Goal: Transaction & Acquisition: Purchase product/service

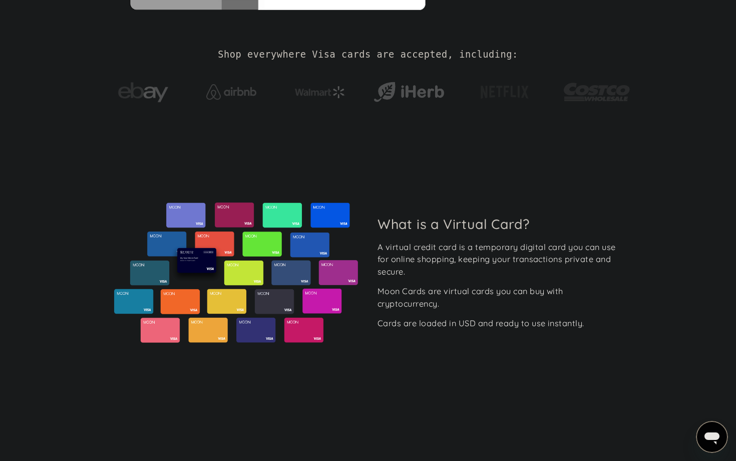
scroll to position [10, 0]
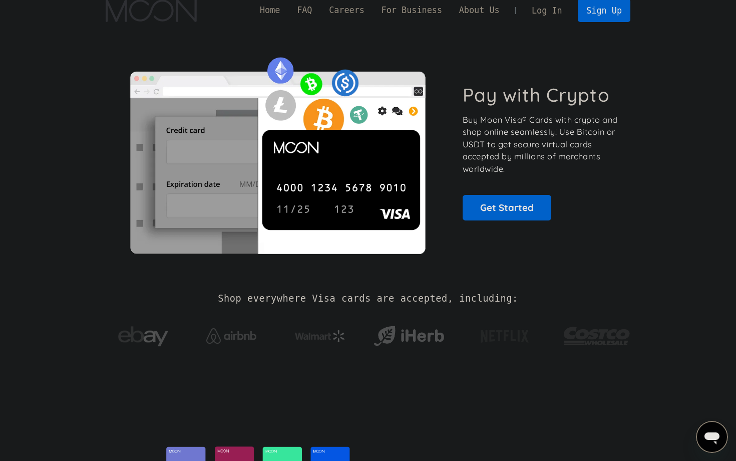
click at [532, 118] on p "Buy Moon Visa® Cards with crypto and shop online seamlessly! Use Bitcoin or USD…" at bounding box center [541, 145] width 157 height 62
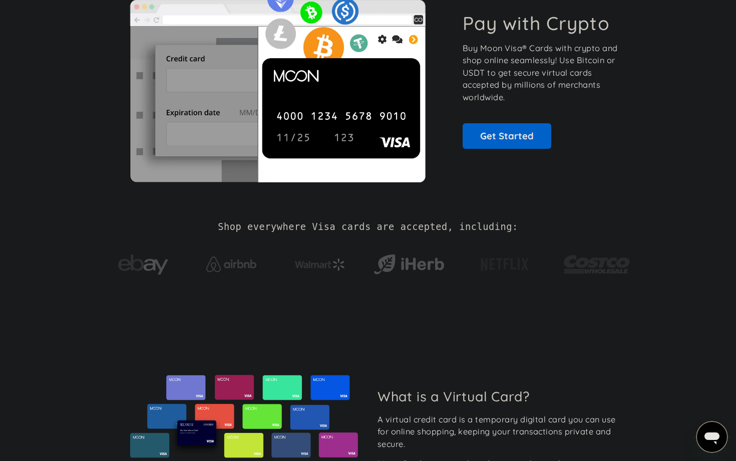
scroll to position [0, 0]
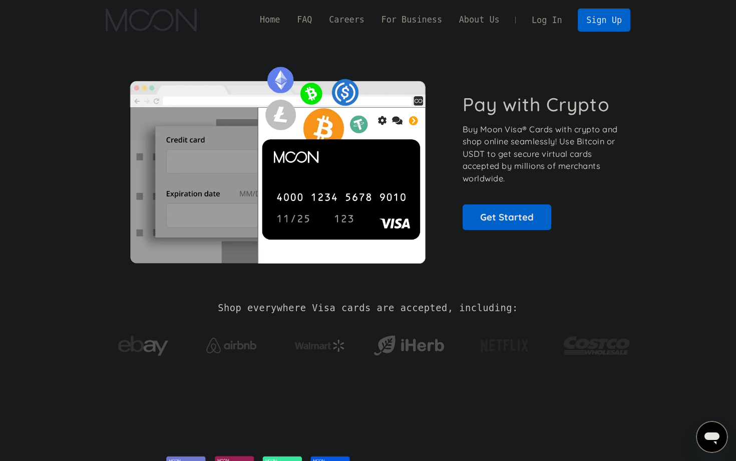
click at [559, 23] on link "Log In" at bounding box center [546, 20] width 47 height 22
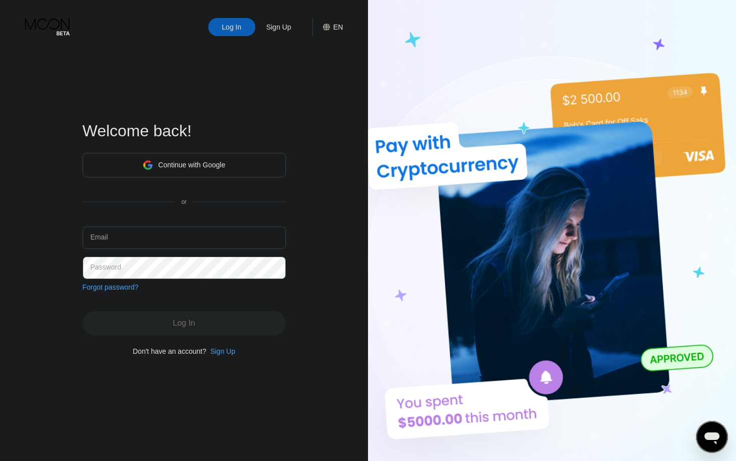
click at [272, 160] on div "Continue with Google" at bounding box center [184, 165] width 203 height 25
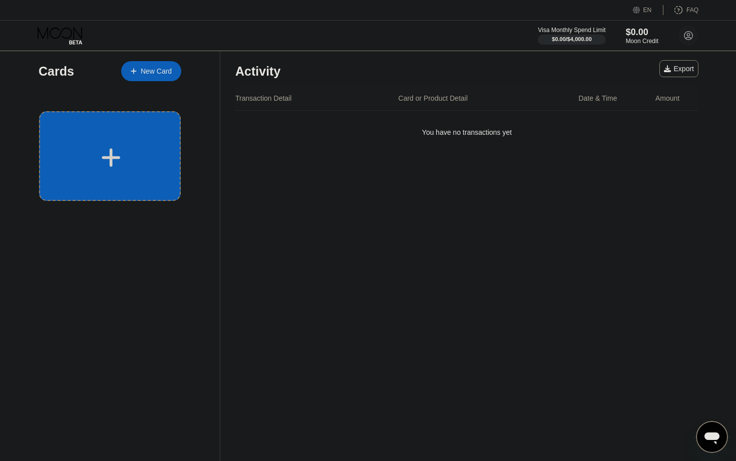
click at [101, 143] on div at bounding box center [110, 156] width 142 height 90
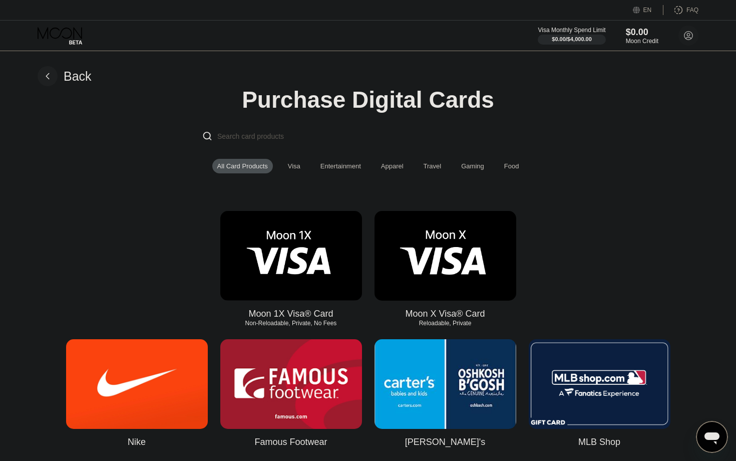
click at [295, 160] on div "Visa" at bounding box center [294, 166] width 23 height 15
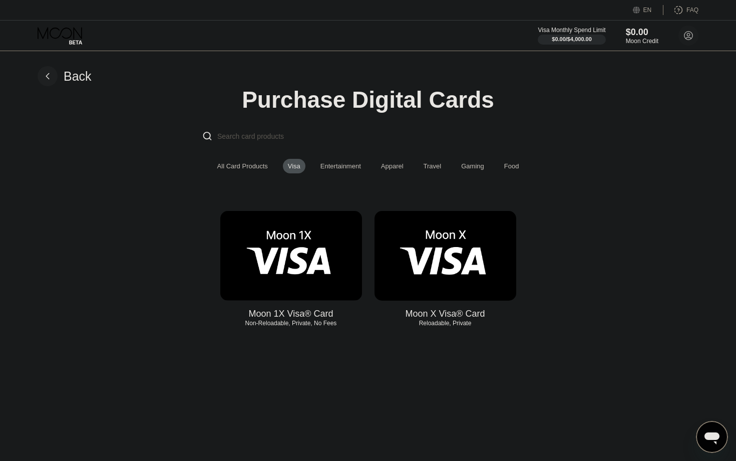
click at [445, 248] on img at bounding box center [445, 256] width 142 height 90
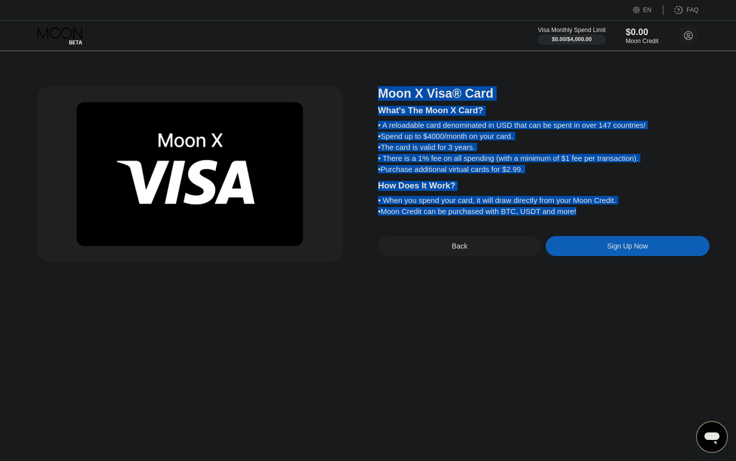
drag, startPoint x: 383, startPoint y: 93, endPoint x: 596, endPoint y: 215, distance: 245.3
click at [596, 215] on div "Moon X Visa® Card What's The Moon X Card? • A reloadable card denominated in US…" at bounding box center [543, 173] width 331 height 175
click at [582, 217] on div at bounding box center [582, 217] width 0 height 0
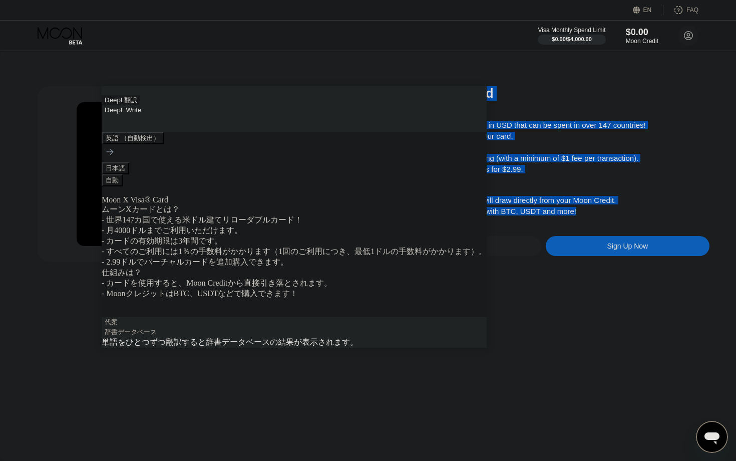
click at [465, 288] on div "Moon X Visa® Card What's The Moon X Card? • A reloadable card denominated in US…" at bounding box center [368, 255] width 736 height 409
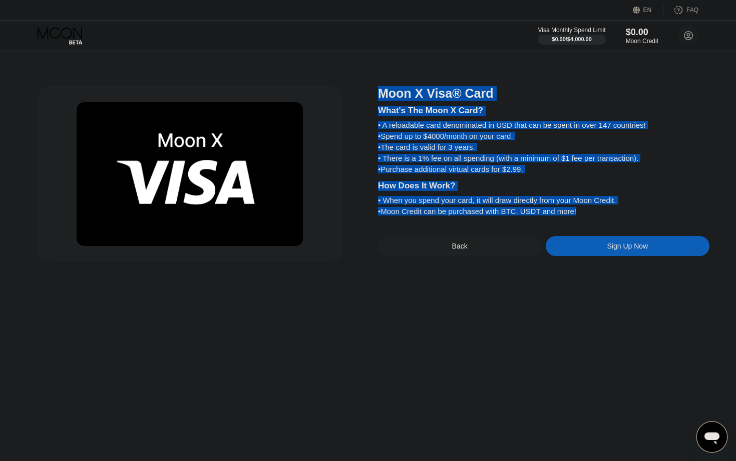
click at [464, 237] on div "Moon X Visa® Card What's The Moon X Card? • A reloadable card denominated in US…" at bounding box center [543, 173] width 331 height 175
click at [442, 243] on div "Back" at bounding box center [459, 246] width 163 height 20
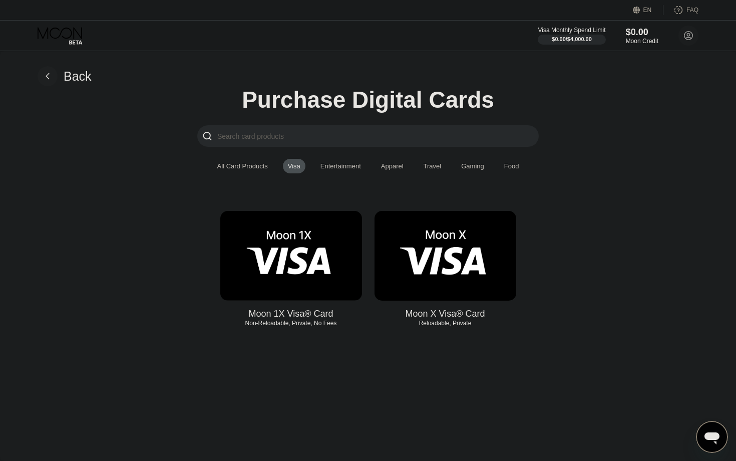
click at [287, 286] on img at bounding box center [291, 256] width 142 height 90
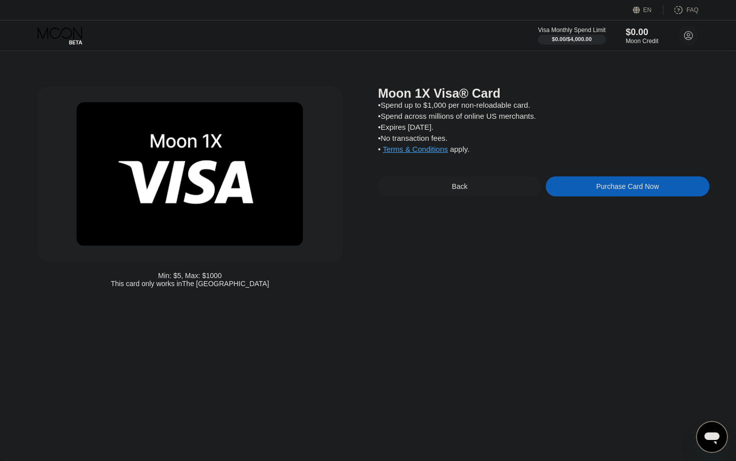
drag, startPoint x: 491, startPoint y: 154, endPoint x: 366, endPoint y: 88, distance: 141.5
click at [367, 90] on div "Min: $ 5 , Max: $ 1000 This card only works in The United States Moon 1X Visa® …" at bounding box center [368, 189] width 662 height 206
drag, startPoint x: 368, startPoint y: 87, endPoint x: 473, endPoint y: 146, distance: 120.6
click at [473, 146] on div "Min: $ 5 , Max: $ 1000 This card only works in The United States Moon 1X Visa® …" at bounding box center [368, 189] width 662 height 206
drag, startPoint x: 475, startPoint y: 154, endPoint x: 387, endPoint y: 96, distance: 105.5
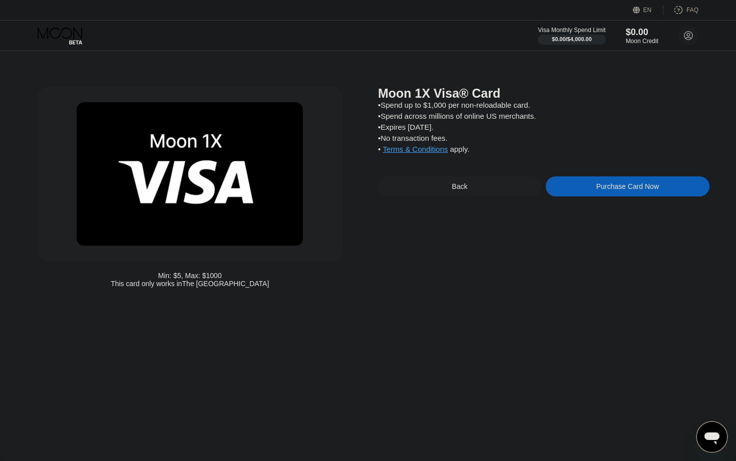
click at [400, 99] on div "Moon 1X Visa® Card • Spend up to $1,000 per non-reloadable card. • Spend across…" at bounding box center [543, 189] width 331 height 206
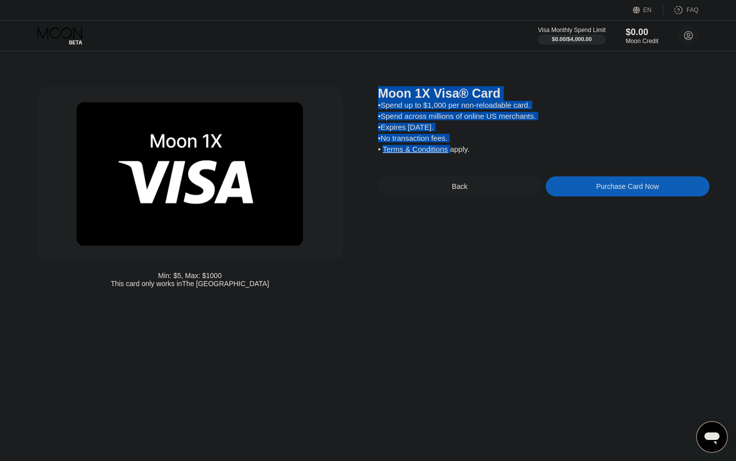
drag, startPoint x: 378, startPoint y: 92, endPoint x: 486, endPoint y: 150, distance: 121.8
click at [486, 150] on div "Moon 1X Visa® Card • Spend up to $1,000 per non-reloadable card. • Spend across…" at bounding box center [543, 189] width 331 height 206
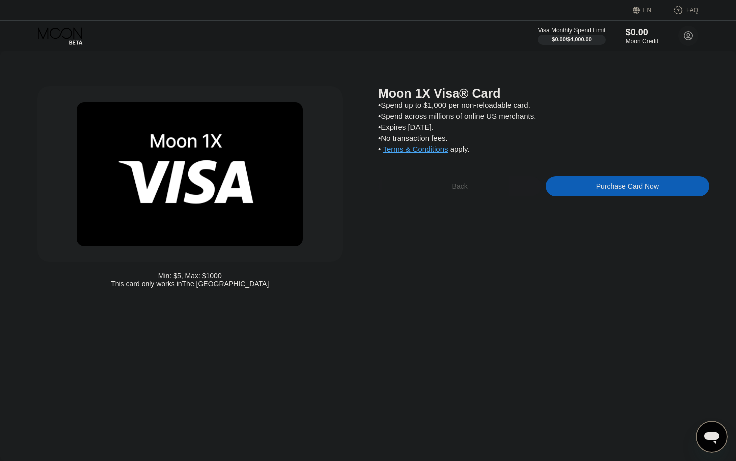
click at [467, 190] on div "Back" at bounding box center [460, 186] width 16 height 8
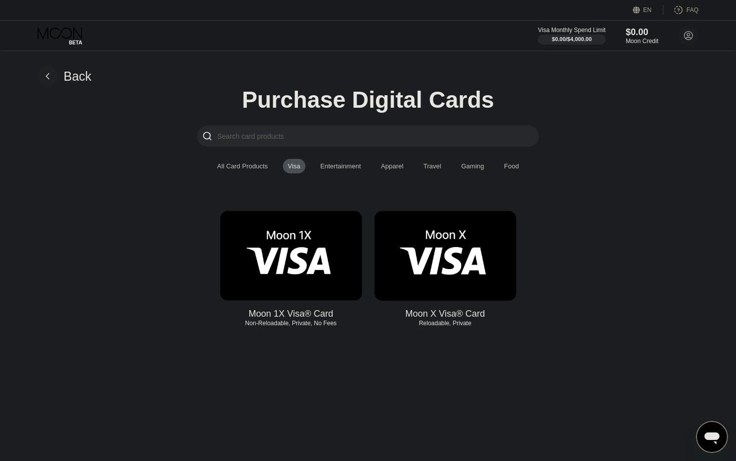
click at [467, 237] on img at bounding box center [445, 256] width 142 height 90
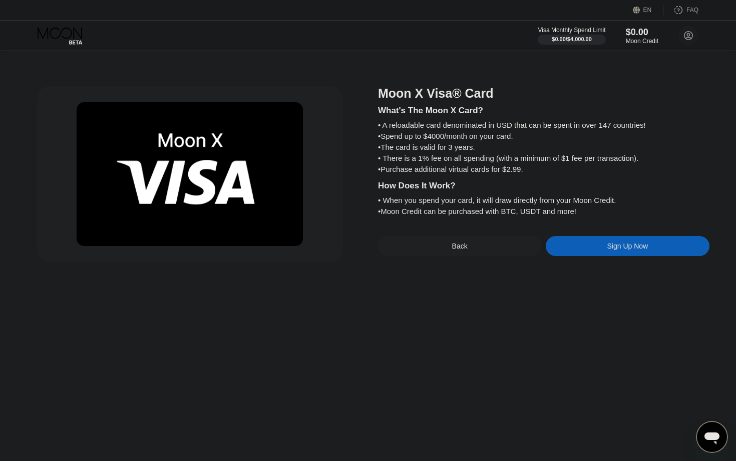
click at [567, 249] on div "Sign Up Now" at bounding box center [627, 246] width 163 height 20
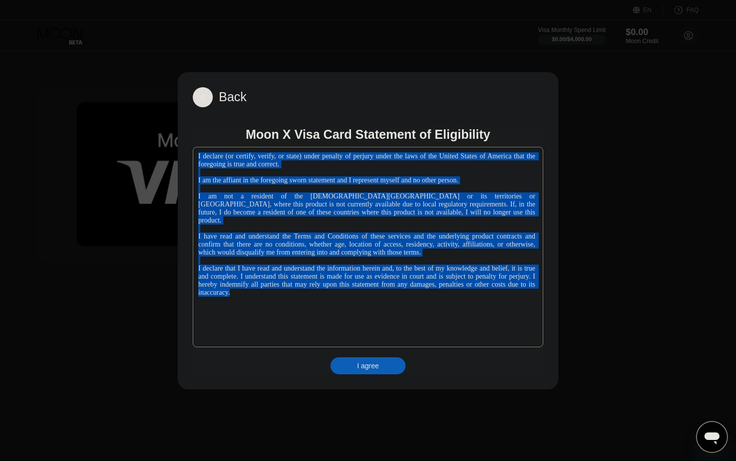
drag, startPoint x: 392, startPoint y: 298, endPoint x: 197, endPoint y: 149, distance: 246.1
click at [196, 149] on div "I declare (or certify, verify, or state) under penalty of perjury under the law…" at bounding box center [368, 247] width 350 height 200
click at [198, 137] on div at bounding box center [198, 137] width 0 height 0
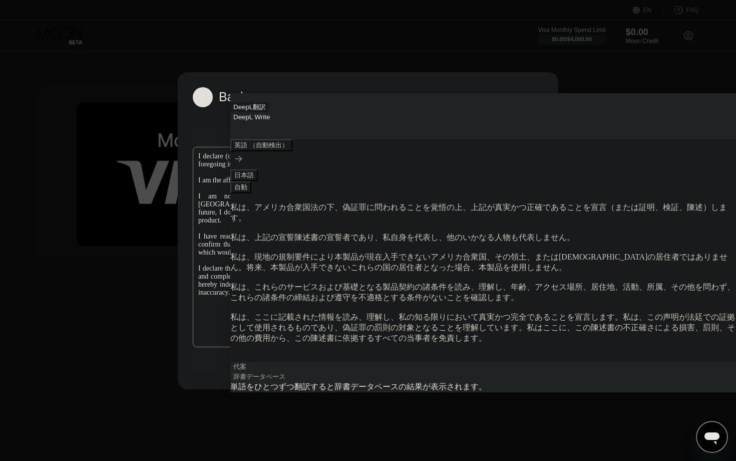
click at [535, 211] on div "I declare (or certify, verify, or state) under penalty of perjury under the law…" at bounding box center [366, 224] width 337 height 144
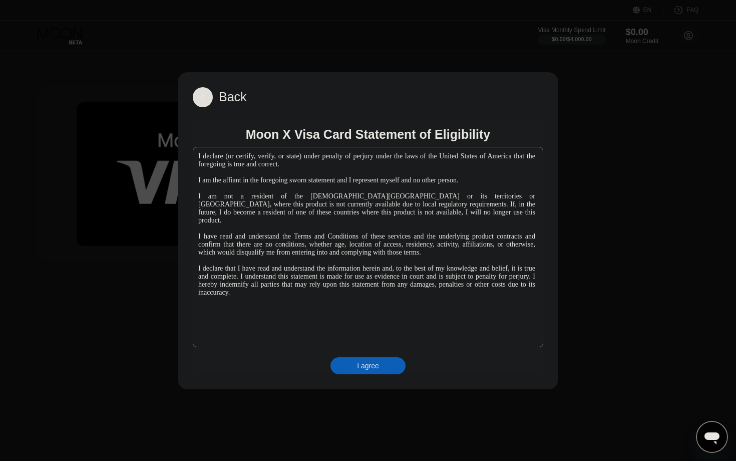
click at [394, 365] on div "I agree" at bounding box center [367, 365] width 75 height 17
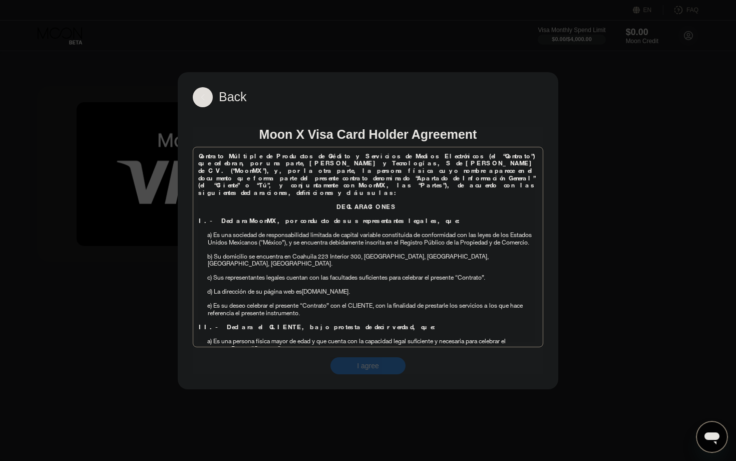
click at [392, 366] on div "I agree" at bounding box center [367, 365] width 75 height 17
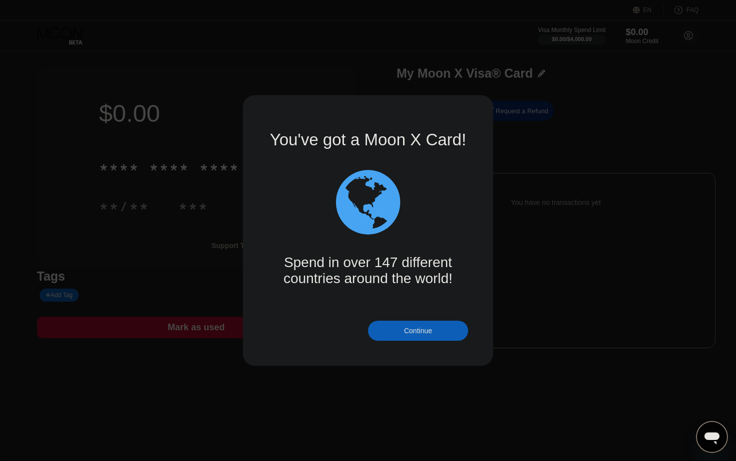
click at [398, 330] on div "Continue" at bounding box center [418, 330] width 100 height 20
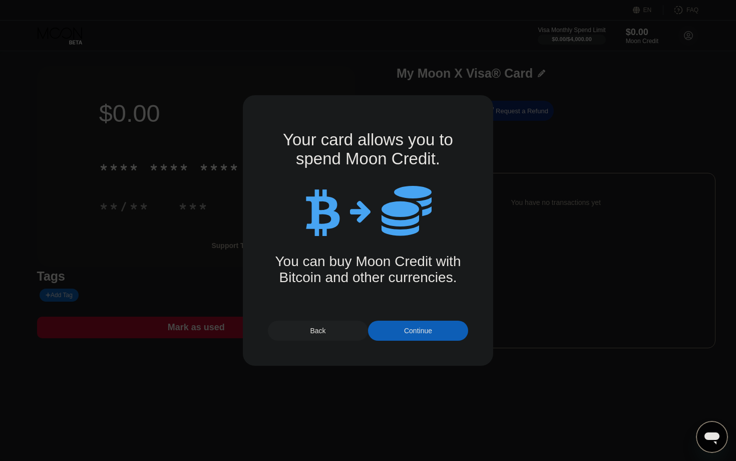
click at [399, 333] on div "Continue" at bounding box center [418, 330] width 100 height 20
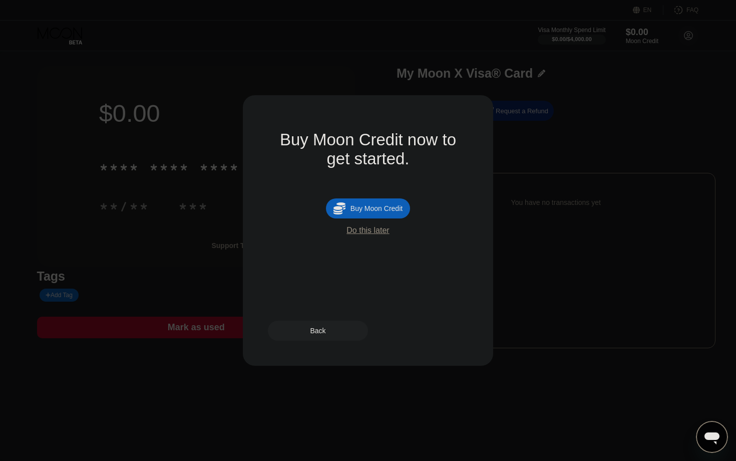
click at [382, 234] on div "Do this later" at bounding box center [367, 230] width 43 height 9
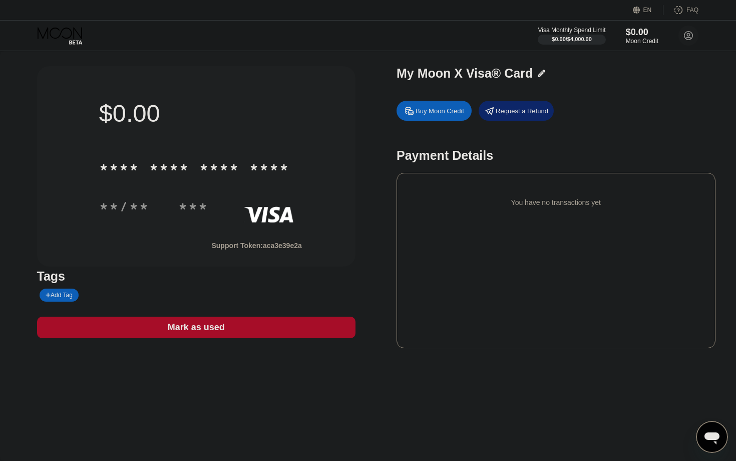
click at [452, 112] on div "Buy Moon Credit" at bounding box center [439, 111] width 49 height 9
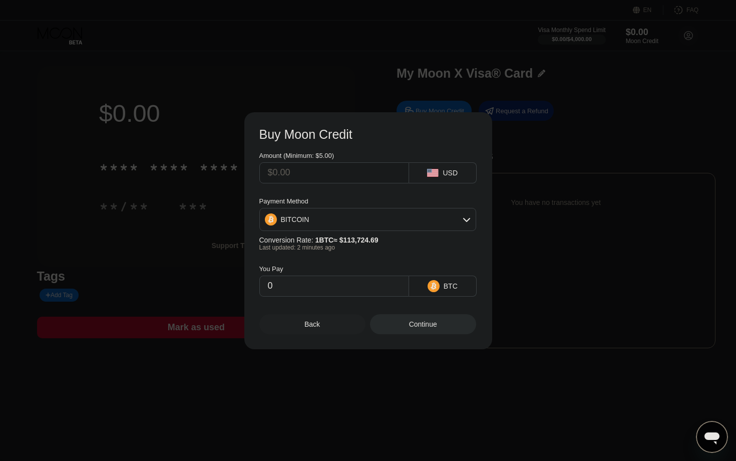
click at [418, 222] on div "BITCOIN" at bounding box center [368, 219] width 216 height 20
click at [358, 264] on div "USDT on TRON" at bounding box center [367, 269] width 211 height 20
type input "0.00"
click at [366, 174] on input "text" at bounding box center [334, 173] width 133 height 20
type input "$1"
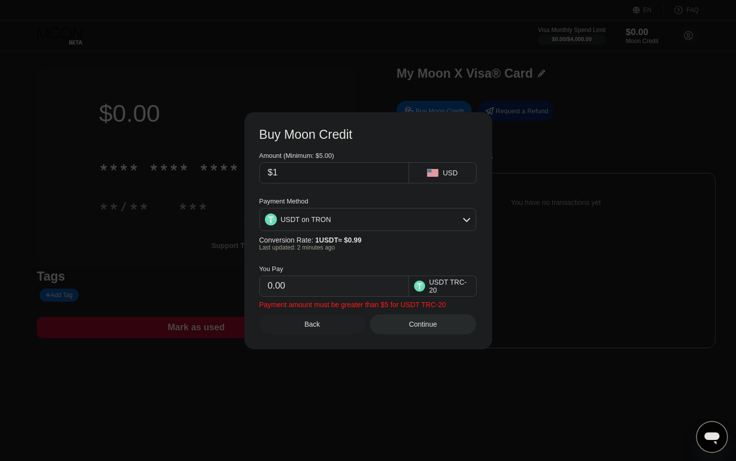
type input "1.01"
type input "$10"
type input "10.10"
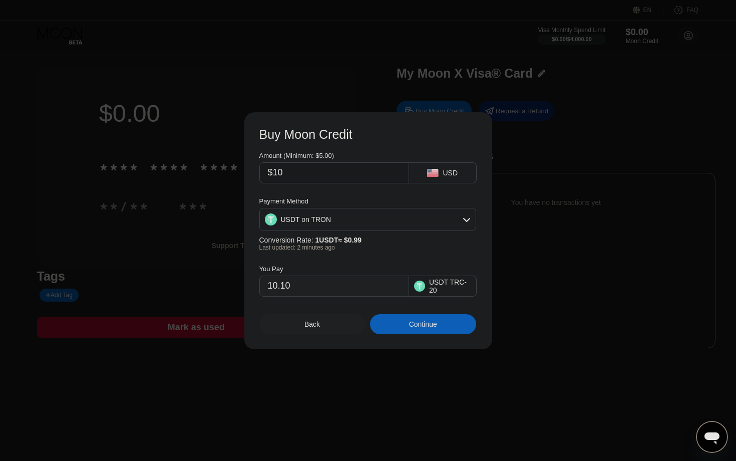
type input "$100"
type input "101.01"
type input "$1000"
type input "1010.10"
type input "$1000"
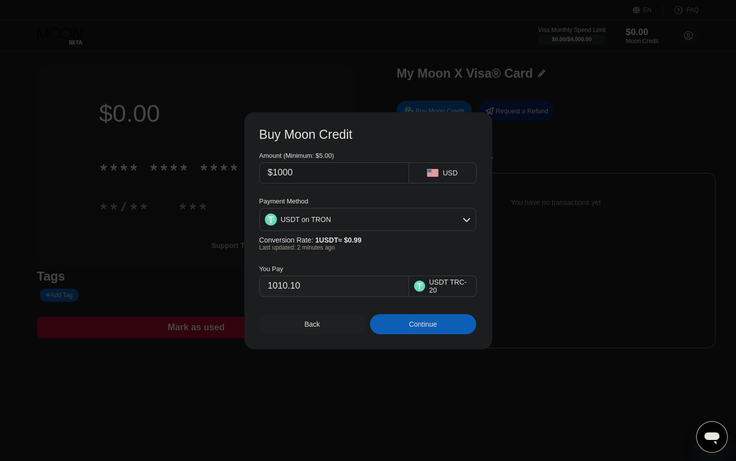
click at [390, 252] on div "You Pay 1010.10 USDT TRC-20" at bounding box center [368, 274] width 218 height 46
click at [345, 328] on div "Back" at bounding box center [312, 324] width 106 height 20
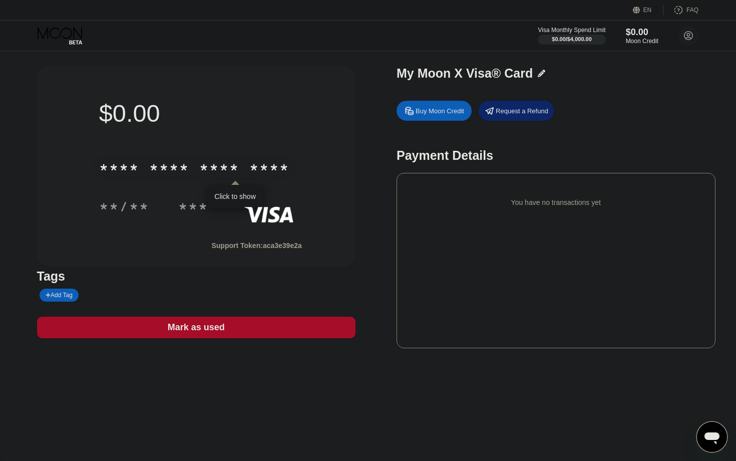
click at [176, 168] on div "* * * *" at bounding box center [169, 169] width 40 height 16
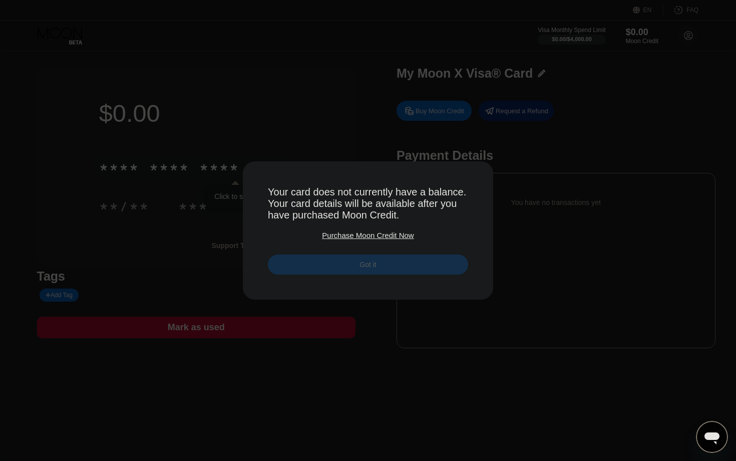
click at [302, 263] on div "Got it" at bounding box center [368, 264] width 200 height 20
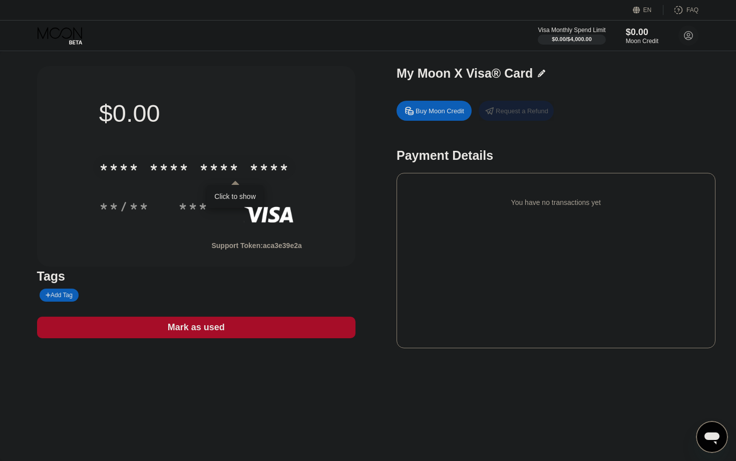
click at [524, 113] on div "Request a Refund" at bounding box center [522, 111] width 53 height 9
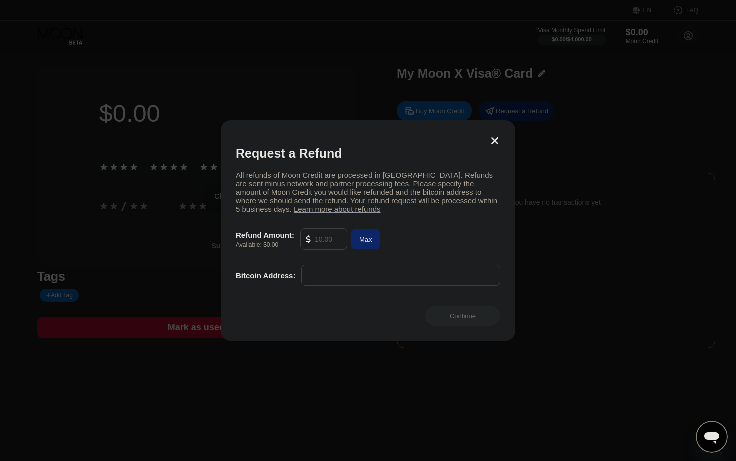
click at [324, 274] on input "text" at bounding box center [401, 275] width 188 height 20
click at [270, 258] on div "All refunds of Moon Credit are processed in Bitcoin. Refunds are sent minus net…" at bounding box center [368, 228] width 264 height 115
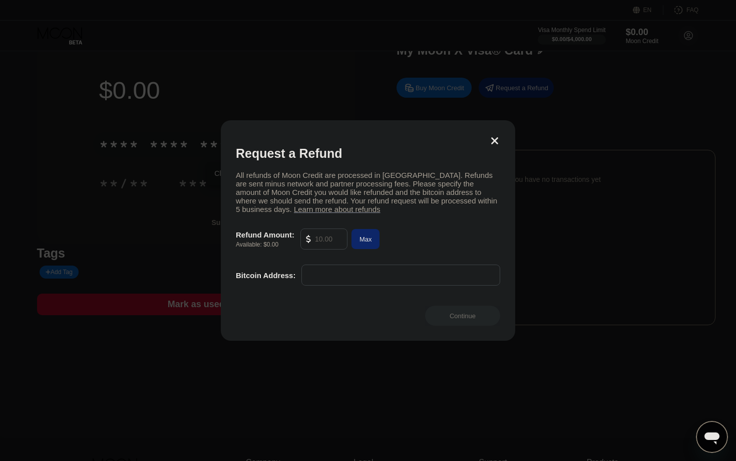
click at [492, 138] on icon at bounding box center [494, 140] width 7 height 7
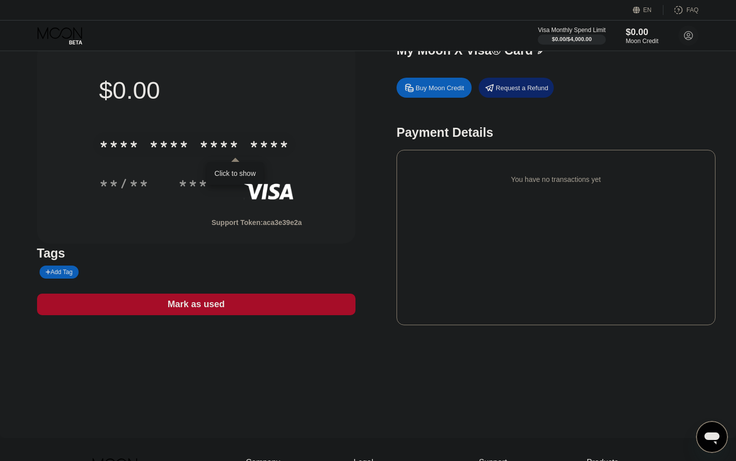
scroll to position [0, 0]
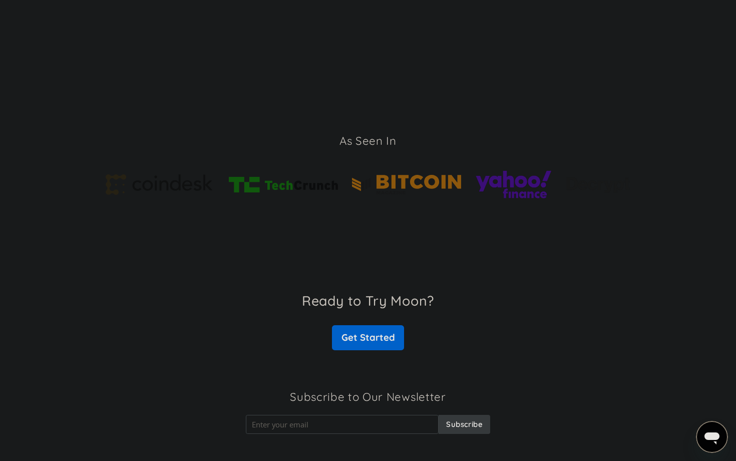
scroll to position [1453, 0]
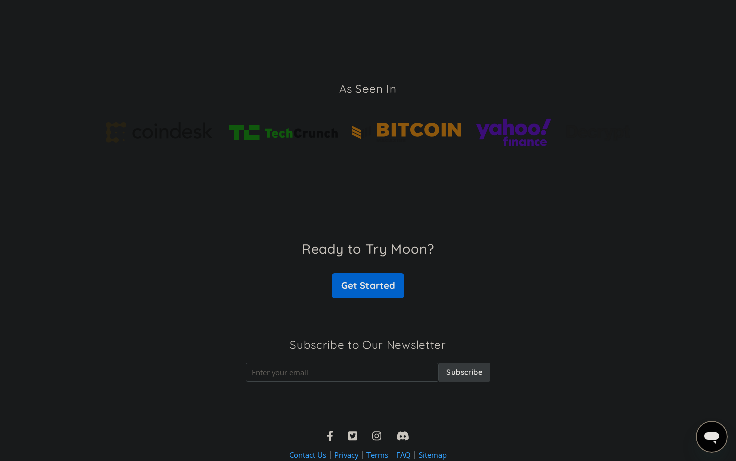
click at [355, 434] on icon at bounding box center [352, 435] width 9 height 11
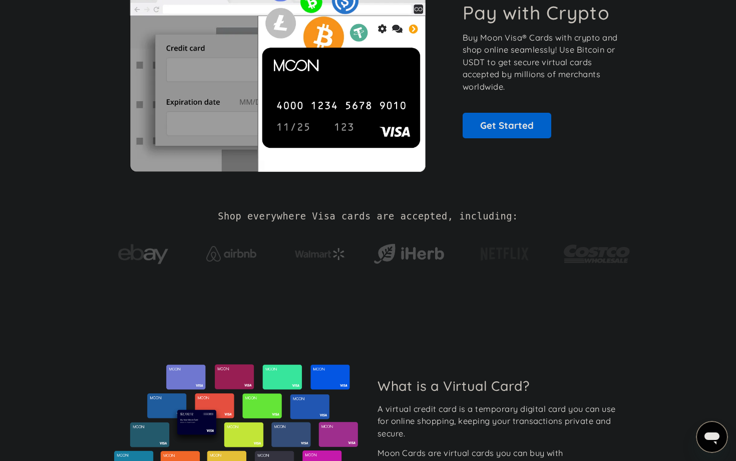
scroll to position [0, 0]
